Goal: Transaction & Acquisition: Purchase product/service

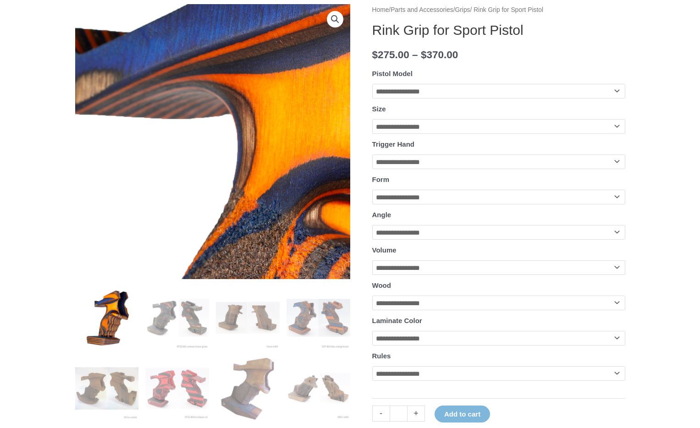
scroll to position [117, 0]
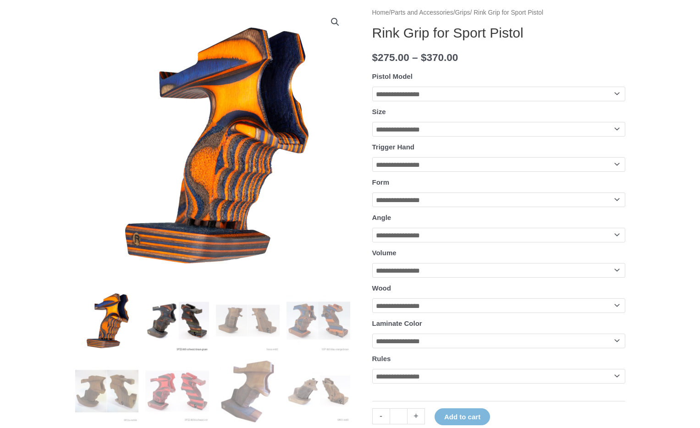
click at [173, 319] on img at bounding box center [177, 321] width 64 height 64
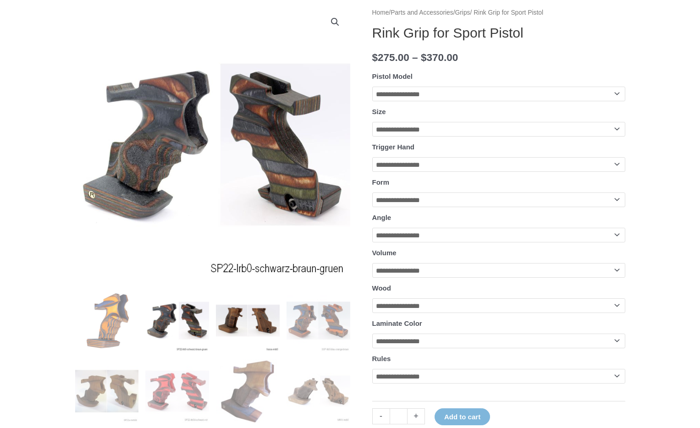
click at [243, 318] on img at bounding box center [248, 321] width 64 height 64
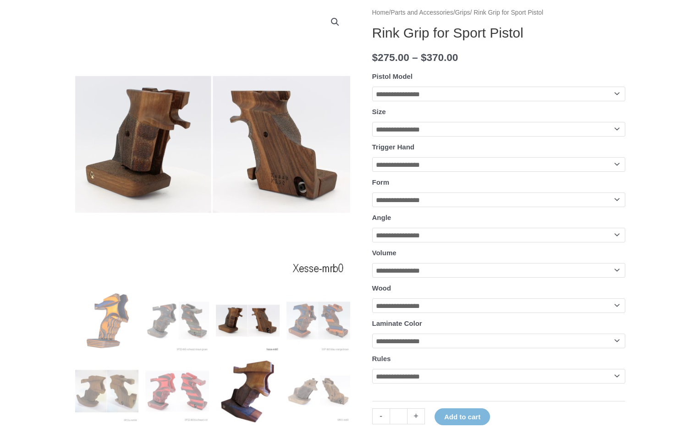
click at [245, 377] on img at bounding box center [248, 391] width 64 height 64
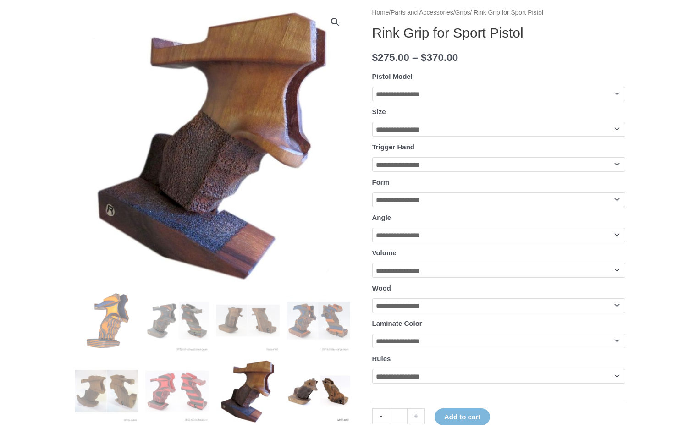
click at [308, 398] on img at bounding box center [318, 391] width 64 height 64
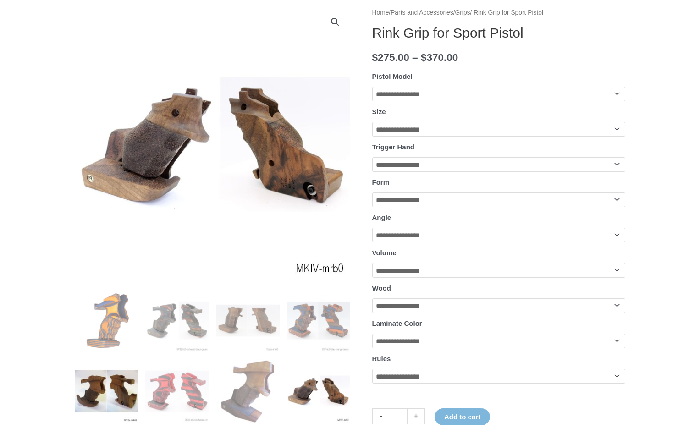
click at [121, 392] on img at bounding box center [107, 391] width 64 height 64
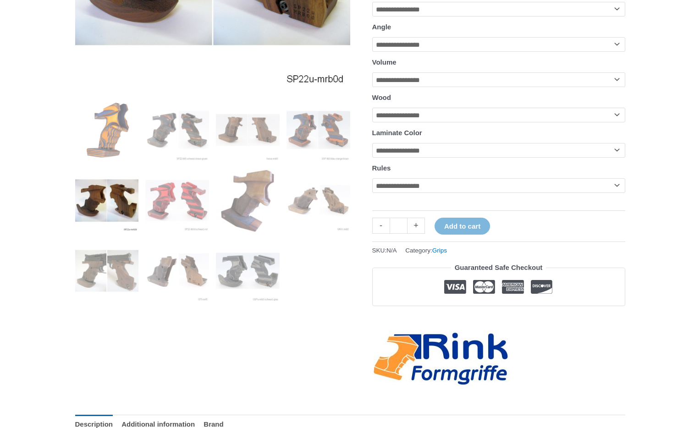
scroll to position [311, 0]
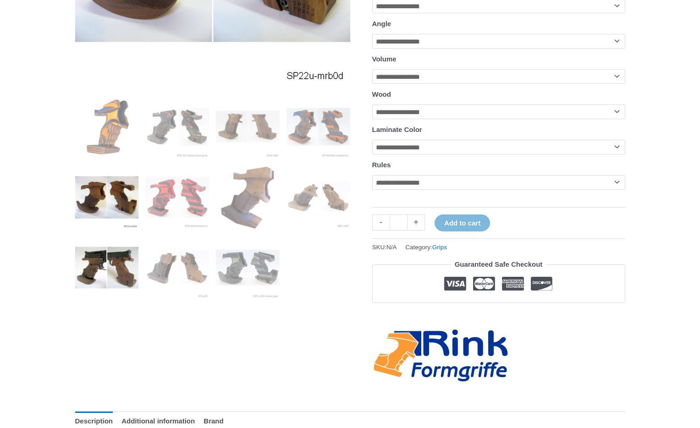
click at [106, 253] on img at bounding box center [107, 268] width 64 height 64
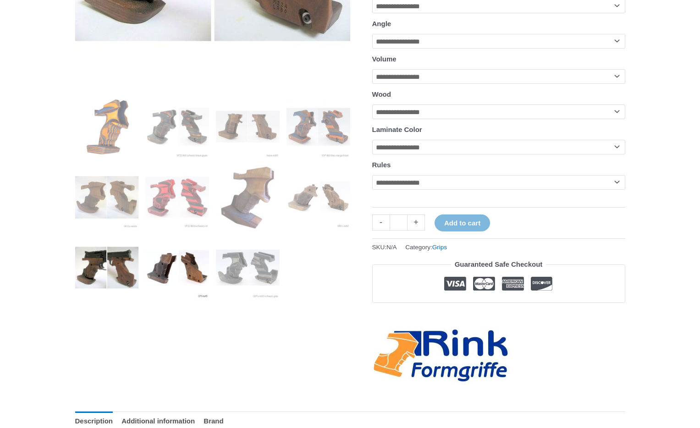
click at [186, 263] on img at bounding box center [177, 268] width 64 height 64
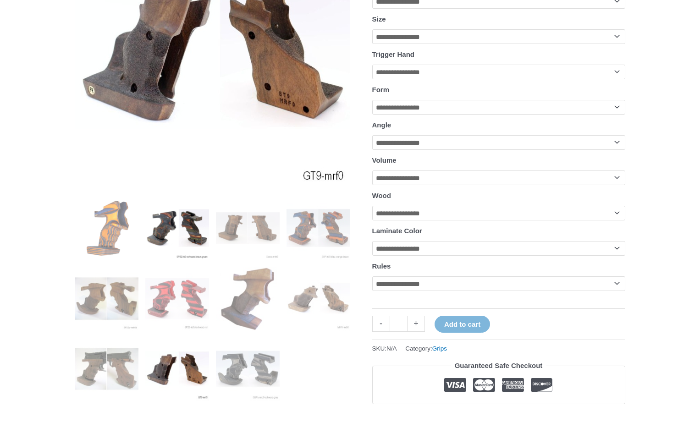
scroll to position [218, 0]
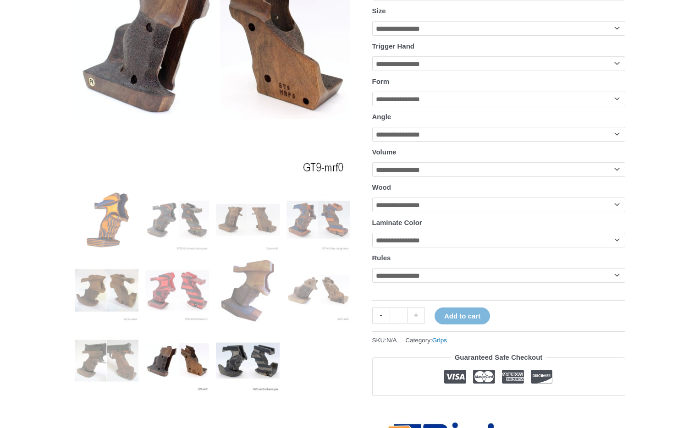
click at [236, 349] on img at bounding box center [248, 361] width 64 height 64
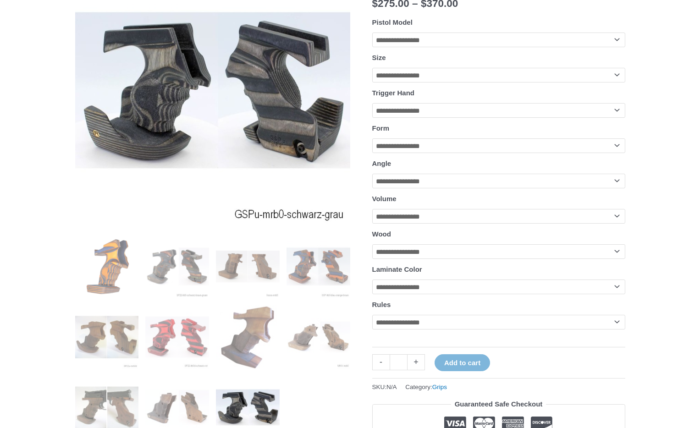
scroll to position [169, 0]
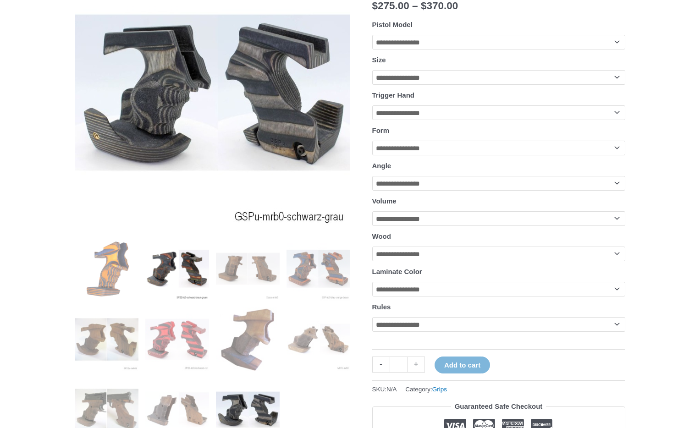
click at [185, 253] on img at bounding box center [177, 269] width 64 height 64
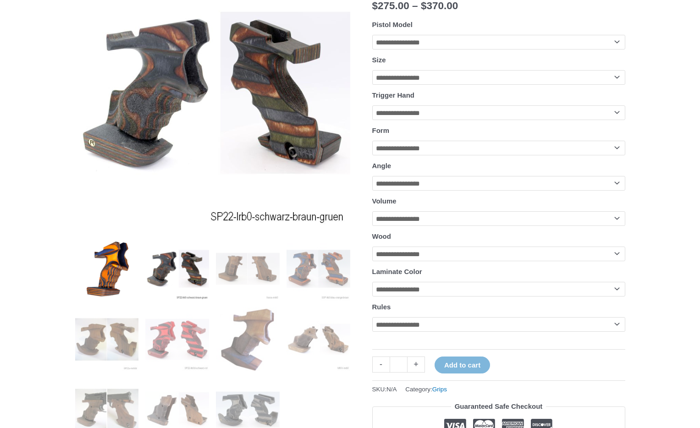
click at [113, 259] on img at bounding box center [107, 269] width 64 height 64
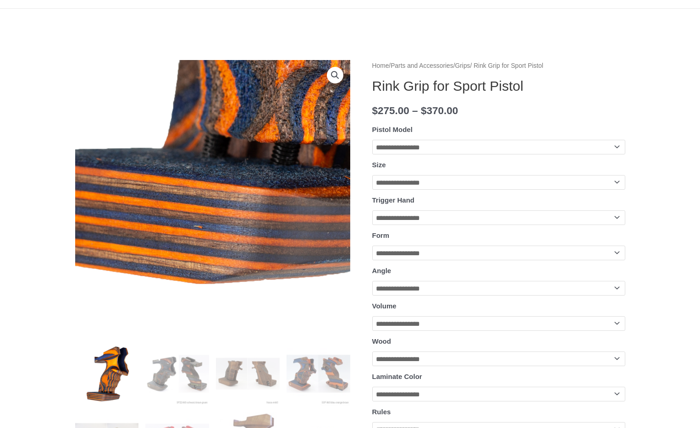
scroll to position [63, 0]
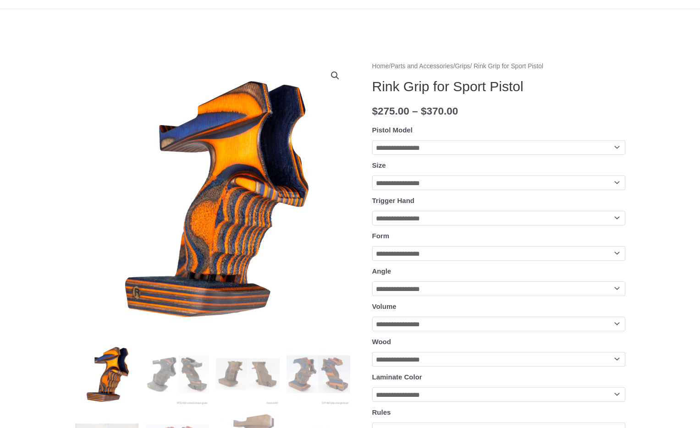
select select "**********"
click at [188, 375] on img at bounding box center [177, 374] width 64 height 64
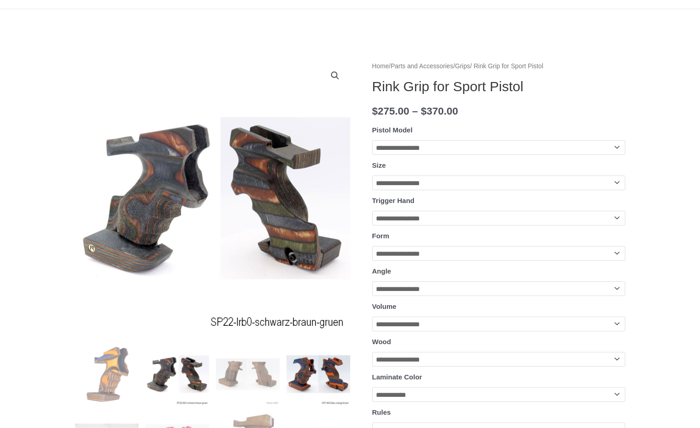
click at [303, 377] on img at bounding box center [318, 374] width 64 height 64
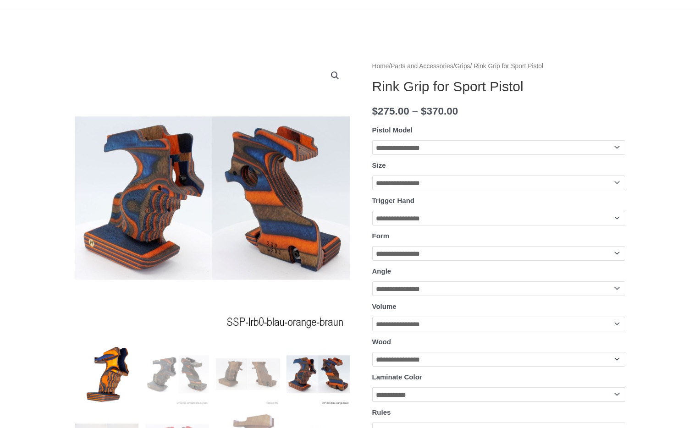
click at [116, 370] on img at bounding box center [107, 374] width 64 height 64
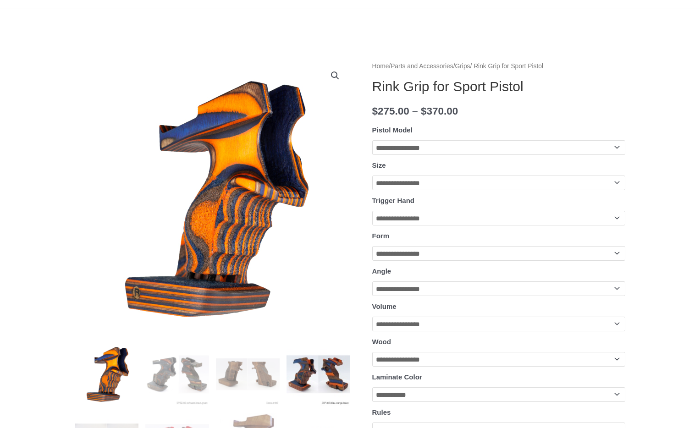
click at [320, 372] on img at bounding box center [318, 374] width 64 height 64
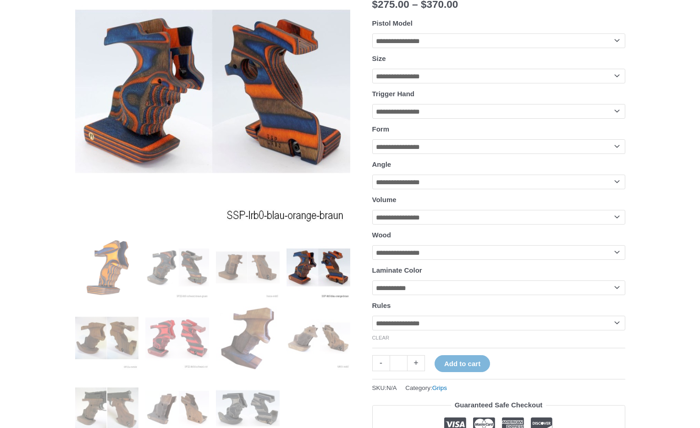
scroll to position [170, 0]
click at [254, 333] on img at bounding box center [248, 338] width 64 height 64
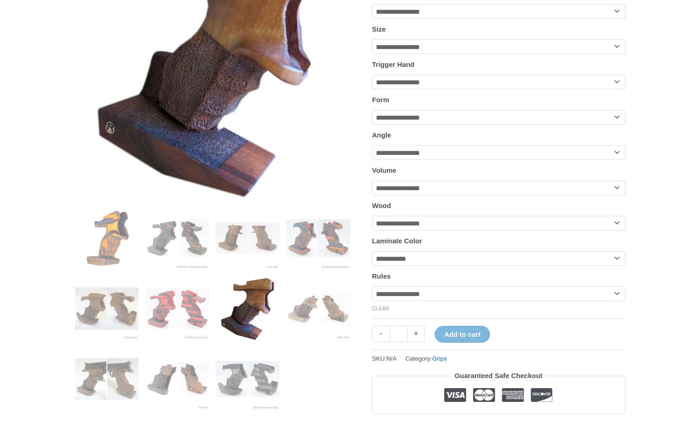
scroll to position [210, 0]
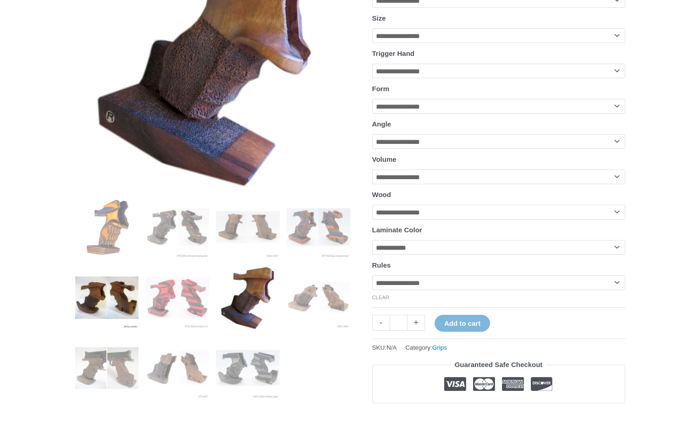
click at [116, 308] on img at bounding box center [107, 298] width 64 height 64
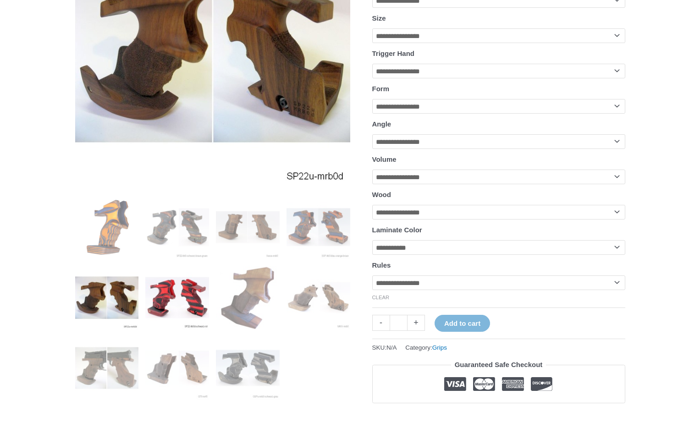
click at [192, 305] on img at bounding box center [177, 298] width 64 height 64
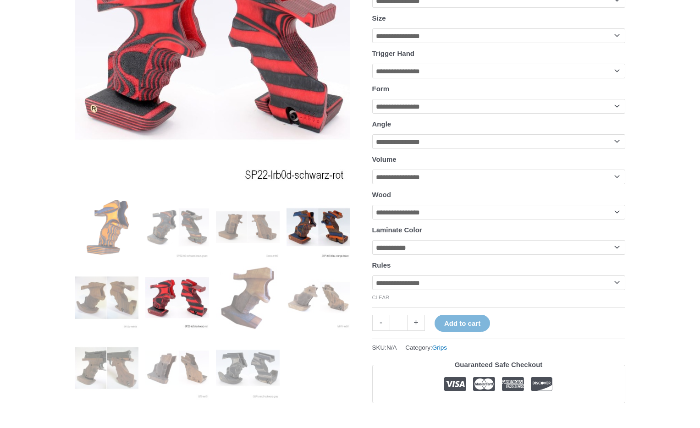
click at [306, 233] on img at bounding box center [318, 227] width 64 height 64
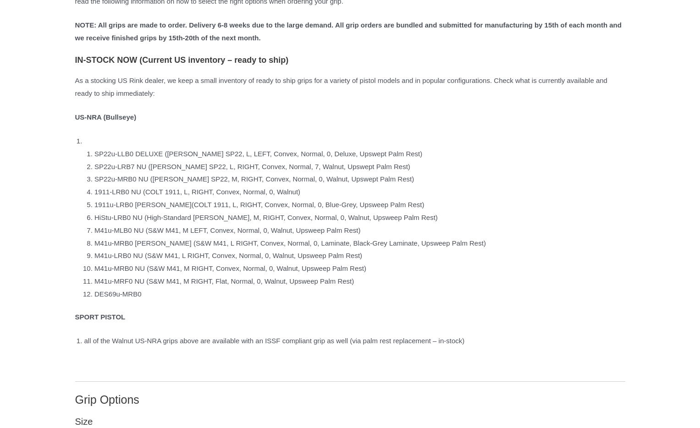
scroll to position [801, 0]
click at [119, 223] on li "HiStu-LRB0 NU (High-Standard [PERSON_NAME], M, RIGHT, Convex, Normal, 0, Walnut…" at bounding box center [359, 216] width 531 height 13
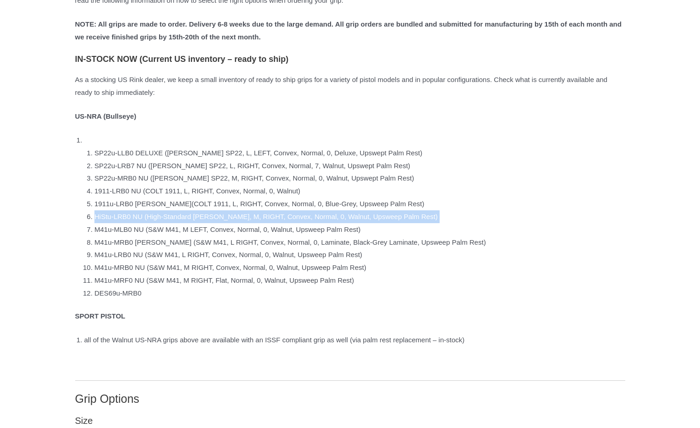
click at [119, 223] on li "HiStu-LRB0 NU (High-Standard [PERSON_NAME], M, RIGHT, Convex, Normal, 0, Walnut…" at bounding box center [359, 216] width 531 height 13
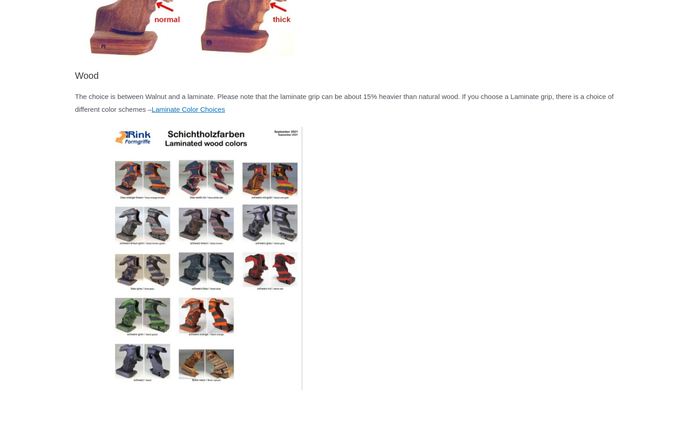
scroll to position [1970, 0]
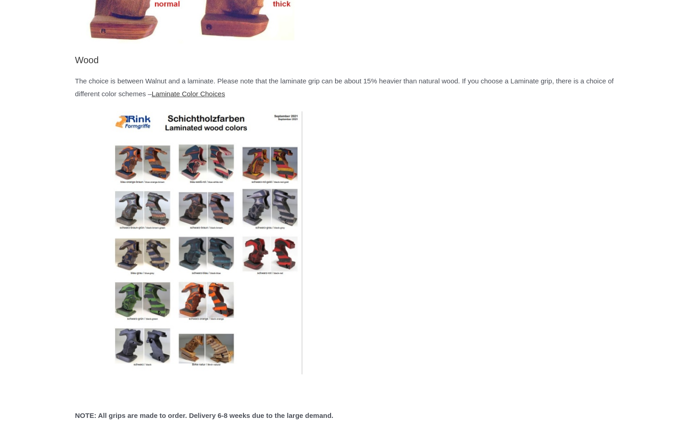
click at [225, 94] on link "Laminate Color Choices" at bounding box center [188, 94] width 73 height 8
